Goal: Task Accomplishment & Management: Manage account settings

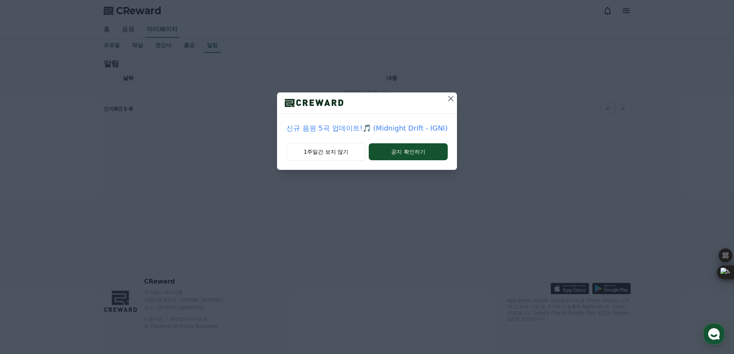
click at [449, 97] on icon at bounding box center [450, 98] width 9 height 9
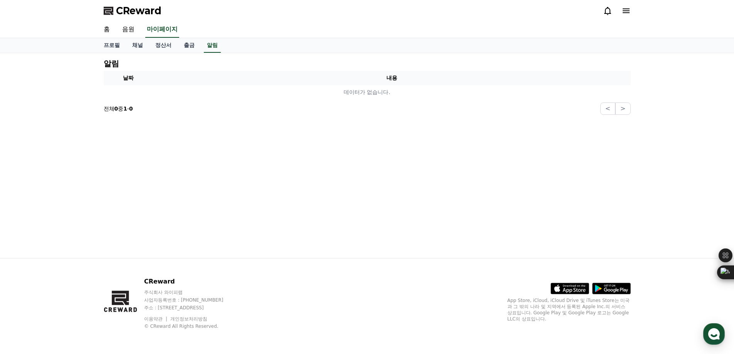
click at [626, 15] on div at bounding box center [617, 11] width 28 height 12
click at [628, 10] on icon at bounding box center [625, 10] width 9 height 9
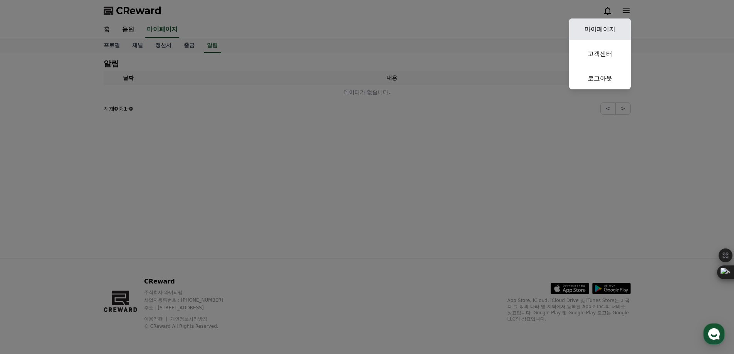
click at [609, 26] on link "마이페이지" at bounding box center [600, 29] width 62 height 22
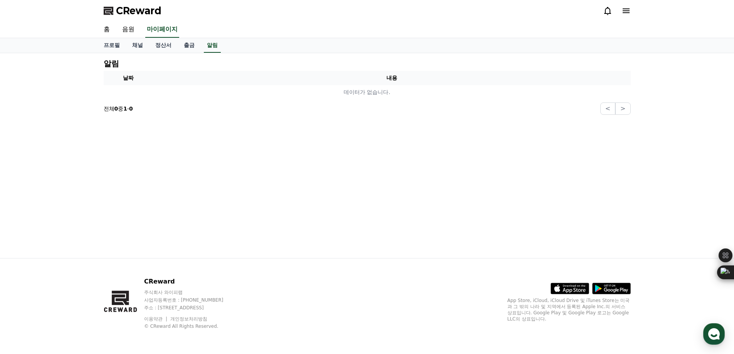
select select "**********"
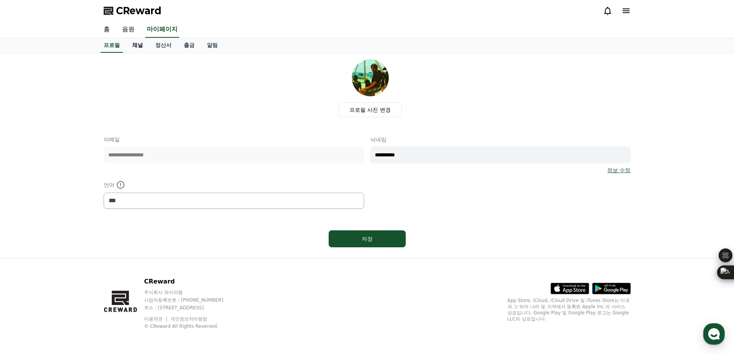
click at [136, 46] on link "채널" at bounding box center [137, 45] width 23 height 15
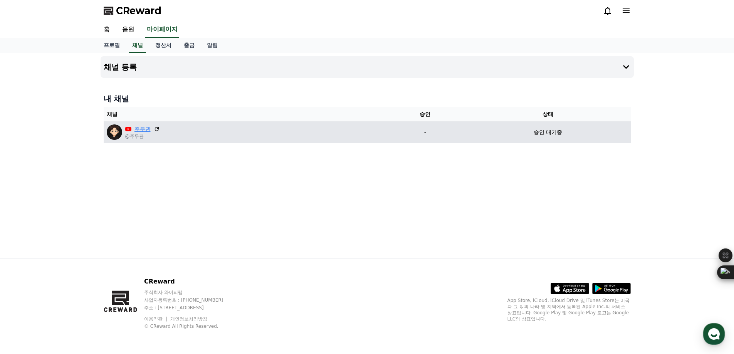
click at [146, 130] on link "주무관" at bounding box center [142, 129] width 16 height 8
